Goal: Find specific page/section: Find specific page/section

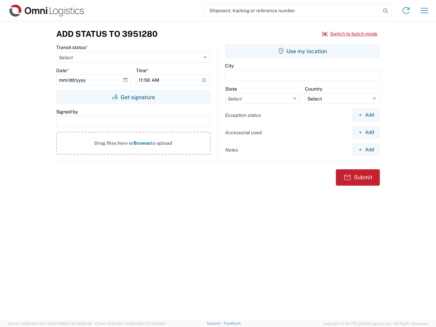
click at [292, 11] on input "search" at bounding box center [292, 10] width 176 height 13
click at [385, 11] on icon at bounding box center [386, 11] width 10 height 10
click at [406, 11] on icon at bounding box center [405, 10] width 11 height 11
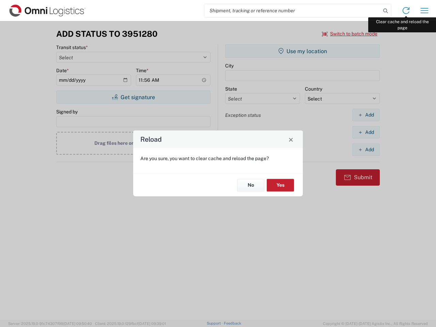
click at [424, 11] on div "Reload Are you sure, you want to clear cache and reload the page? No Yes" at bounding box center [218, 163] width 436 height 327
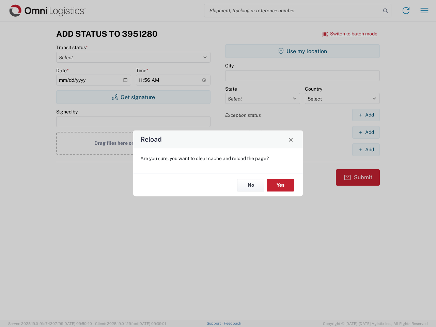
click at [350, 34] on div "Reload Are you sure, you want to clear cache and reload the page? No Yes" at bounding box center [218, 163] width 436 height 327
click at [133, 97] on div "Reload Are you sure, you want to clear cache and reload the page? No Yes" at bounding box center [218, 163] width 436 height 327
click at [302, 51] on div "Reload Are you sure, you want to clear cache and reload the page? No Yes" at bounding box center [218, 163] width 436 height 327
click at [366, 115] on div "Reload Are you sure, you want to clear cache and reload the page? No Yes" at bounding box center [218, 163] width 436 height 327
click at [366, 132] on div "Reload Are you sure, you want to clear cache and reload the page? No Yes" at bounding box center [218, 163] width 436 height 327
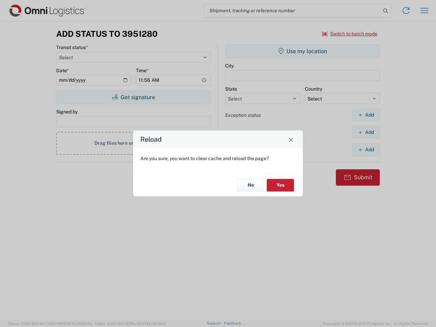
click at [366, 149] on div "Reload Are you sure, you want to clear cache and reload the page? No Yes" at bounding box center [218, 163] width 436 height 327
